Goal: Information Seeking & Learning: Learn about a topic

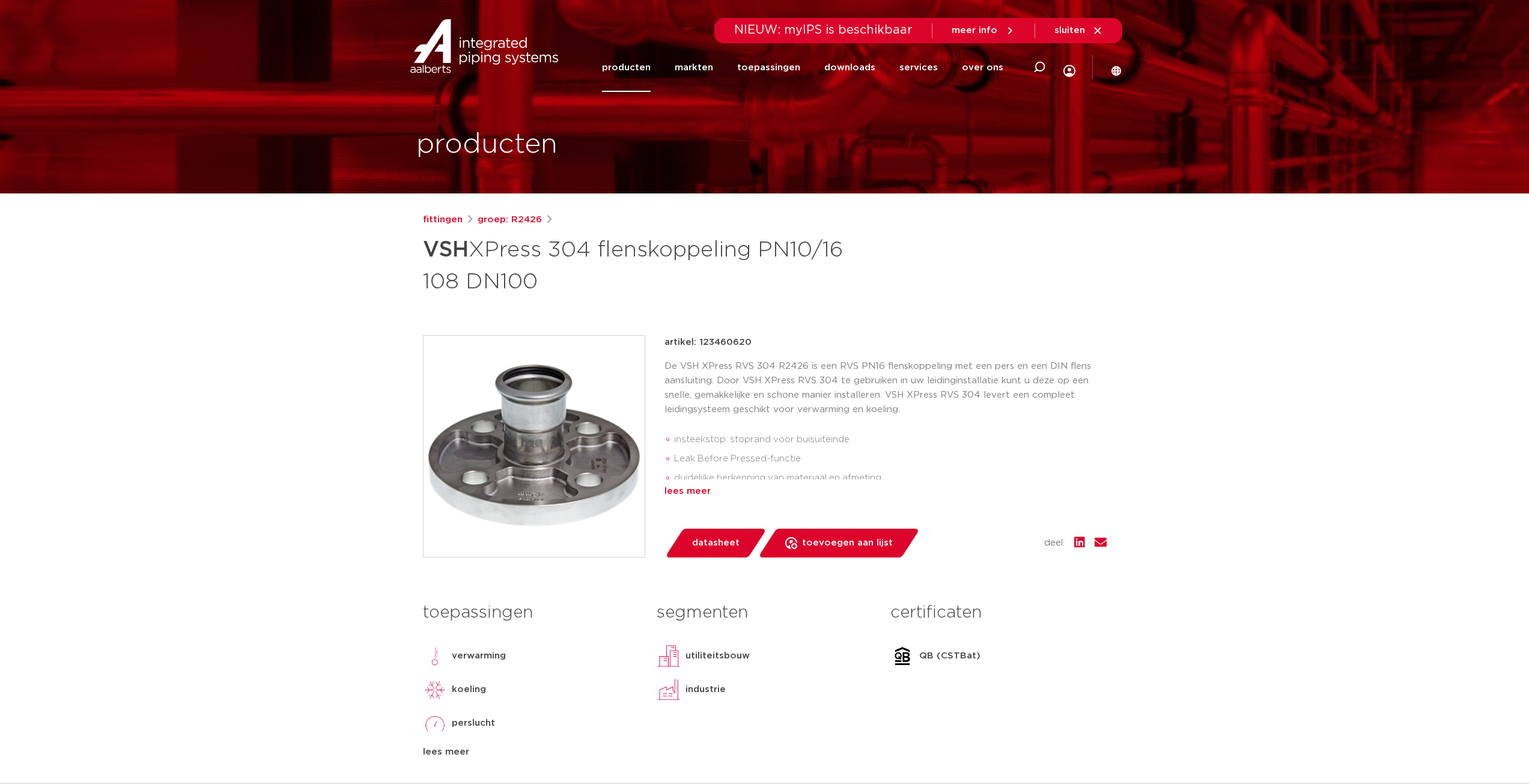
click at [694, 490] on div "lees meer" at bounding box center [885, 491] width 442 height 14
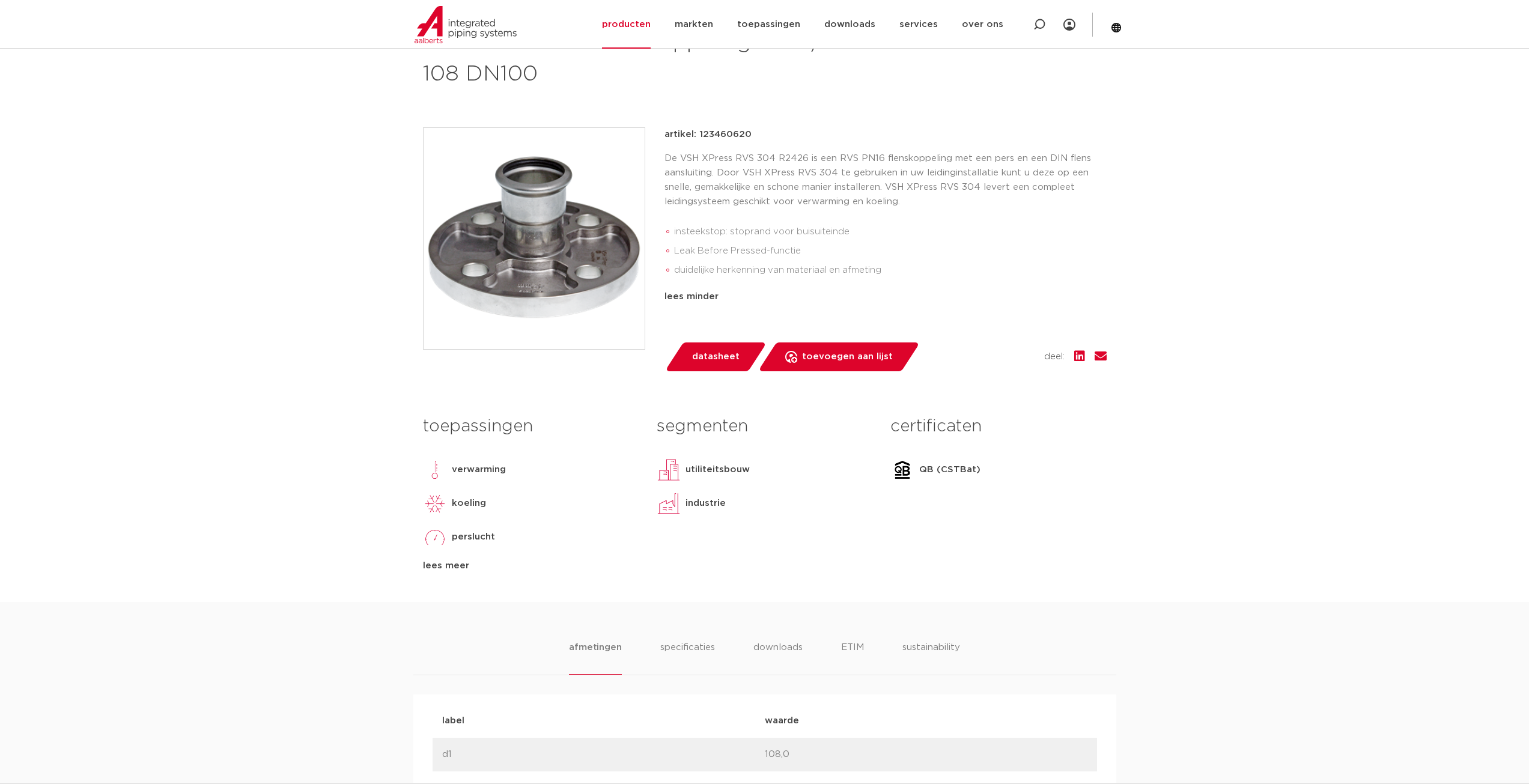
scroll to position [240, 0]
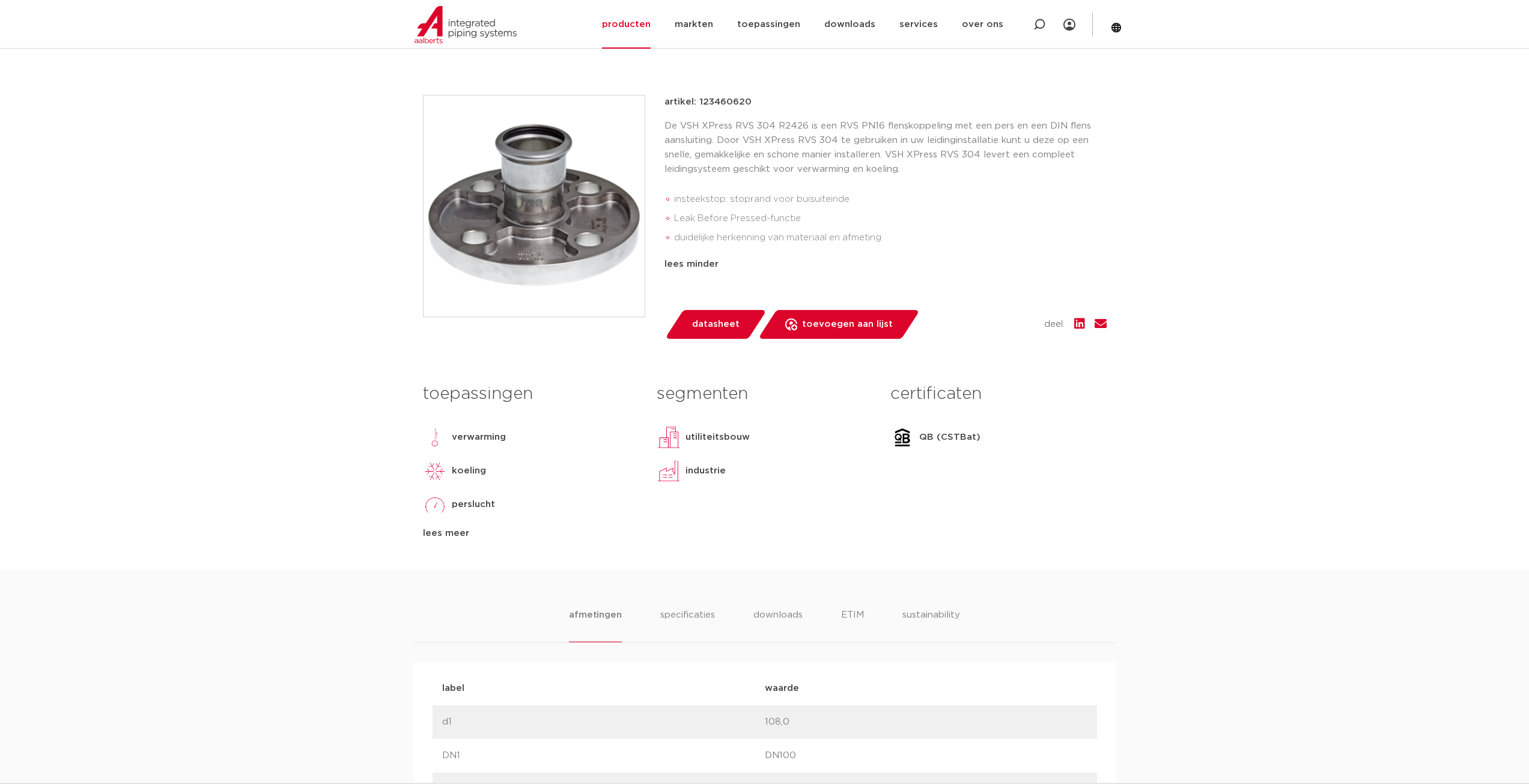
click at [719, 439] on p "utiliteitsbouw" at bounding box center [717, 437] width 64 height 14
click at [704, 470] on p "industrie" at bounding box center [705, 470] width 40 height 14
click at [737, 470] on div "industrie" at bounding box center [764, 470] width 216 height 24
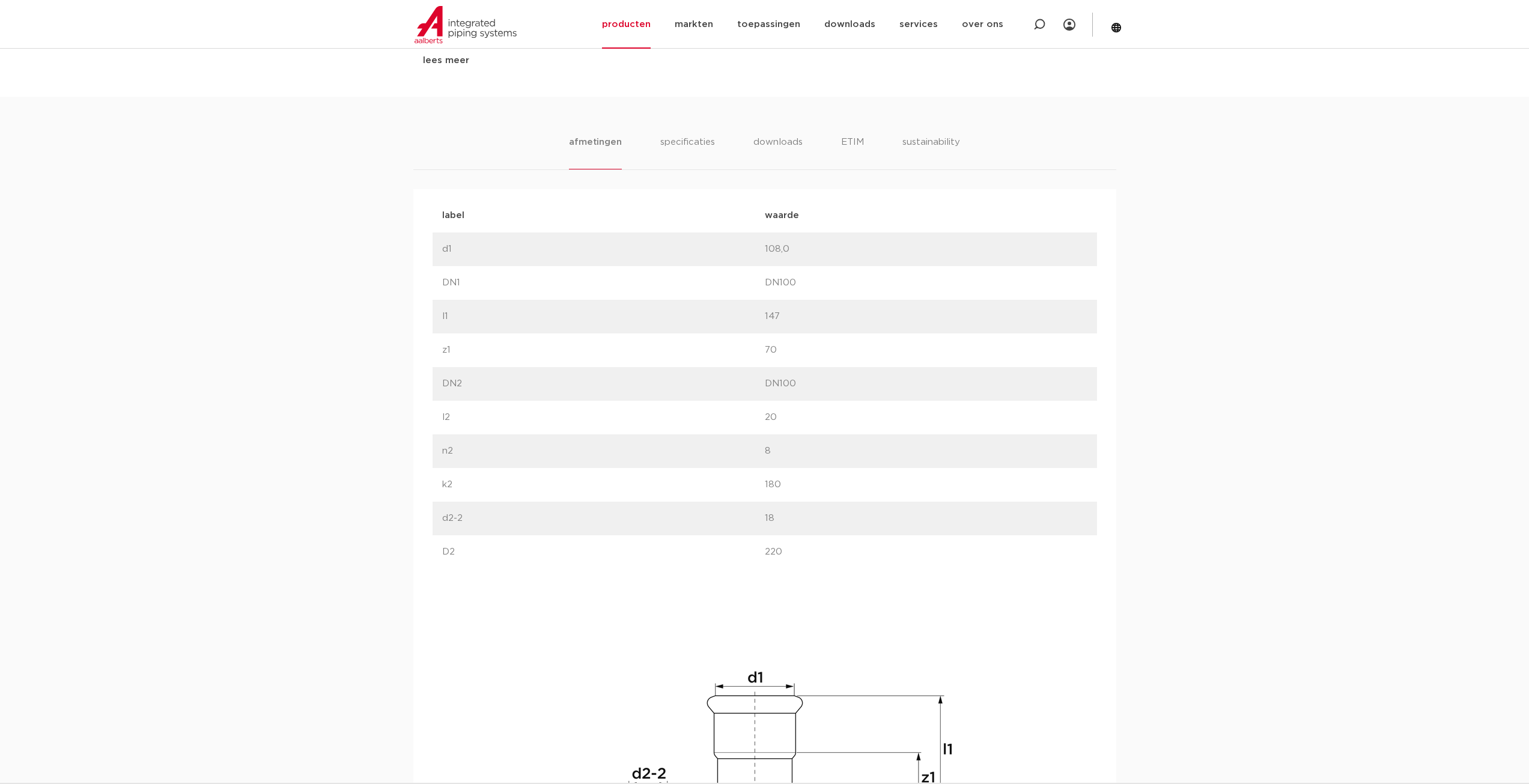
scroll to position [540, 0]
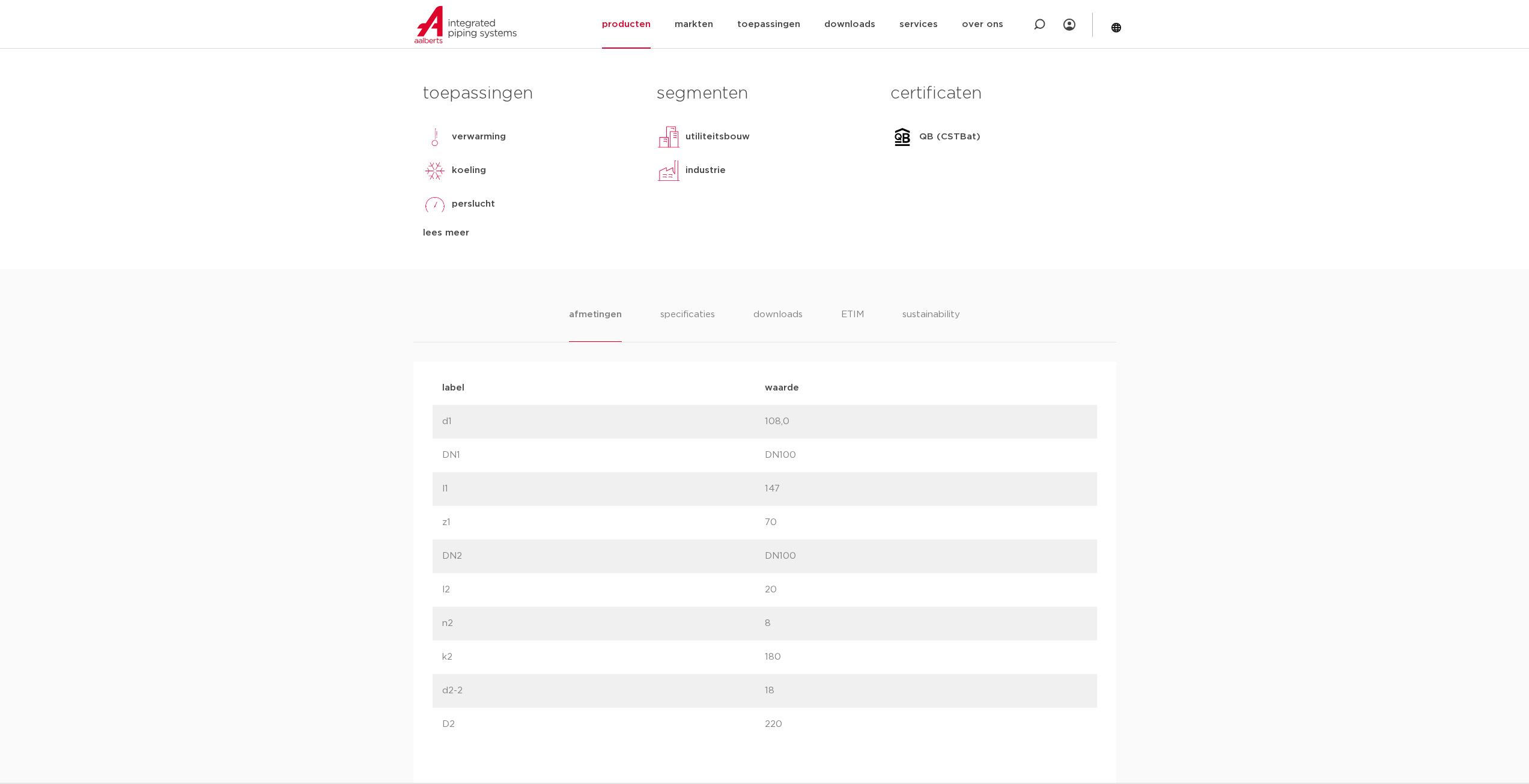
click at [775, 454] on p "DN100" at bounding box center [926, 456] width 322 height 14
click at [775, 457] on p "DN100" at bounding box center [926, 456] width 322 height 14
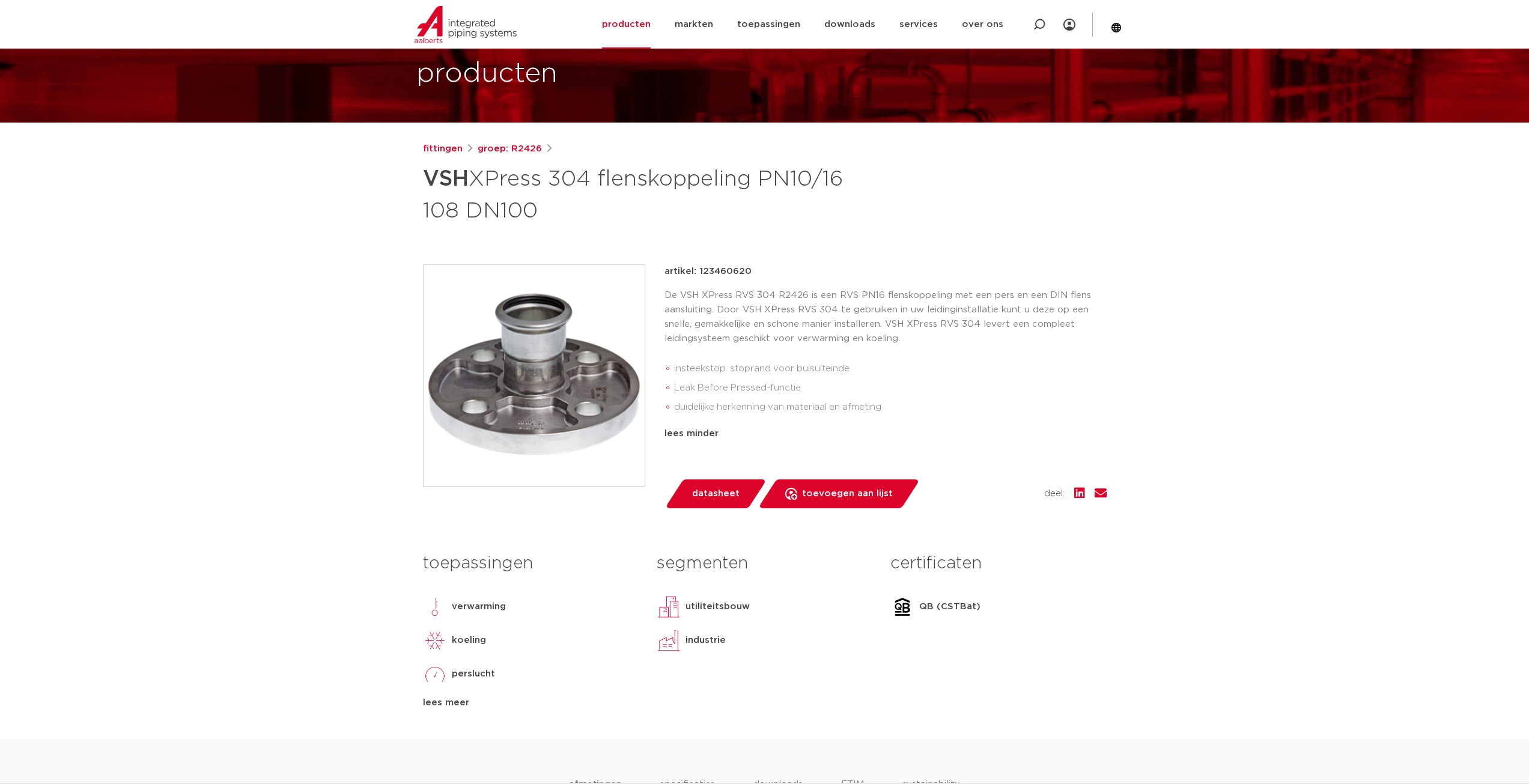
scroll to position [60, 0]
